Goal: Consume media (video, audio)

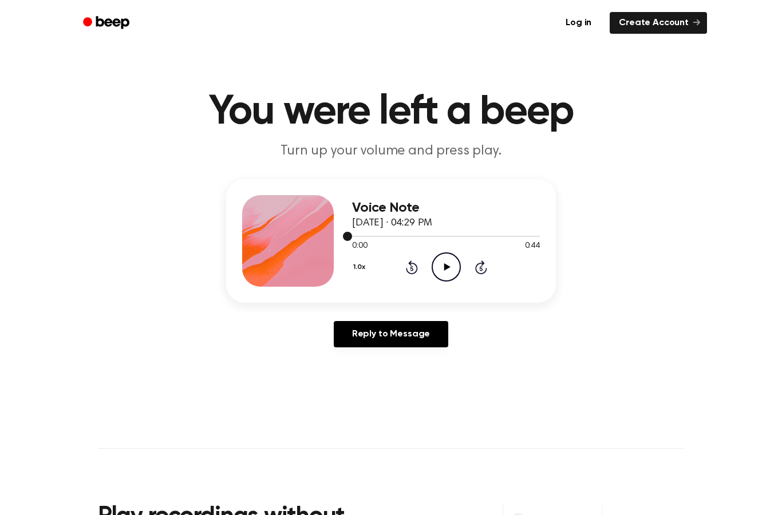
click at [462, 238] on div at bounding box center [446, 235] width 188 height 9
click at [454, 265] on icon "Play Audio" at bounding box center [446, 266] width 29 height 29
click at [412, 266] on icon at bounding box center [412, 267] width 12 height 14
click at [409, 275] on div "1.0x Rewind 5 seconds Pause Audio Skip 5 seconds" at bounding box center [446, 266] width 188 height 29
click at [404, 274] on div "1.0x Rewind 5 seconds Pause Audio Skip 5 seconds" at bounding box center [446, 266] width 188 height 29
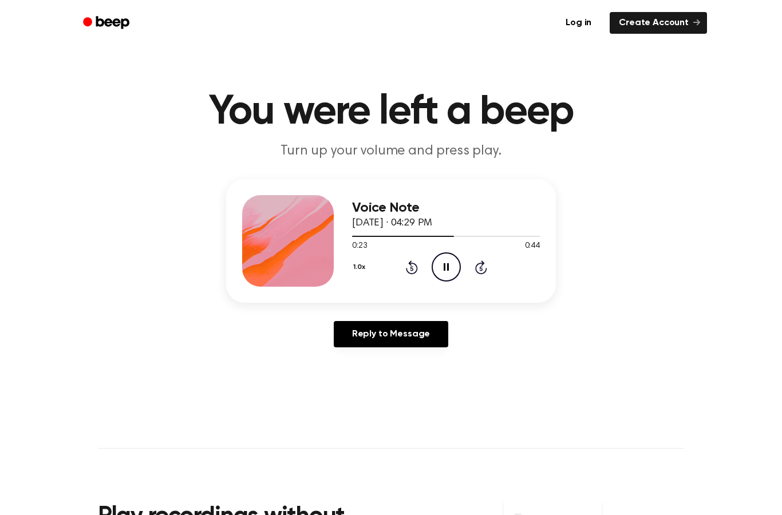
click at [406, 271] on icon "Rewind 5 seconds" at bounding box center [411, 267] width 13 height 15
click at [402, 272] on div "1.0x Rewind 5 seconds Pause Audio Skip 5 seconds" at bounding box center [446, 266] width 188 height 29
click at [406, 272] on icon "Rewind 5 seconds" at bounding box center [411, 267] width 13 height 15
click at [410, 265] on icon at bounding box center [412, 267] width 12 height 14
click at [413, 267] on icon at bounding box center [411, 268] width 3 height 5
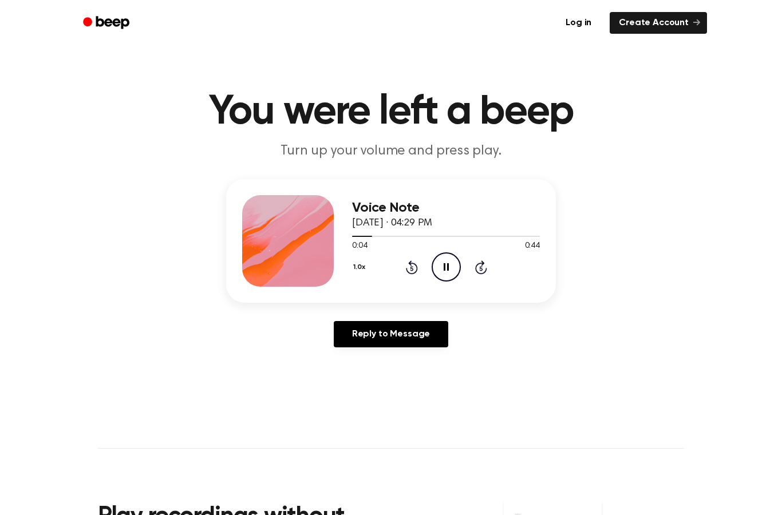
click at [414, 268] on icon "Rewind 5 seconds" at bounding box center [411, 267] width 13 height 15
click at [407, 271] on icon at bounding box center [412, 267] width 12 height 14
click at [408, 271] on icon at bounding box center [412, 267] width 12 height 14
